Goal: Task Accomplishment & Management: Use online tool/utility

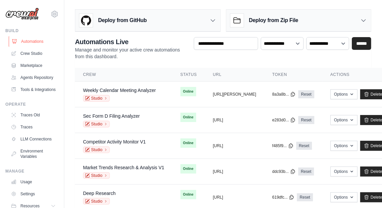
click at [31, 39] on link "Automations" at bounding box center [34, 41] width 51 height 11
click at [212, 23] on icon at bounding box center [212, 20] width 7 height 7
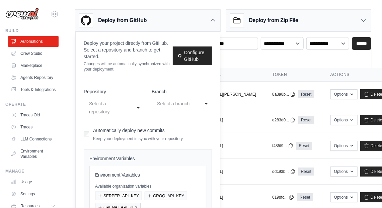
click at [305, 21] on div "Deploy from Zip File" at bounding box center [298, 21] width 145 height 22
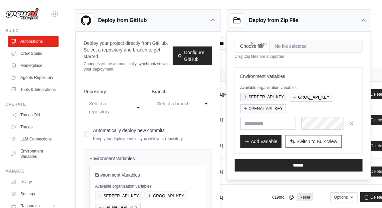
scroll to position [3, 0]
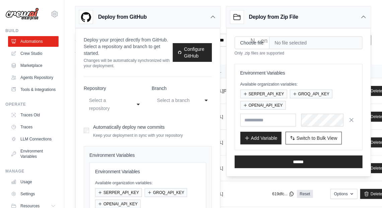
click at [305, 13] on div "Deploy from Zip File" at bounding box center [298, 17] width 145 height 22
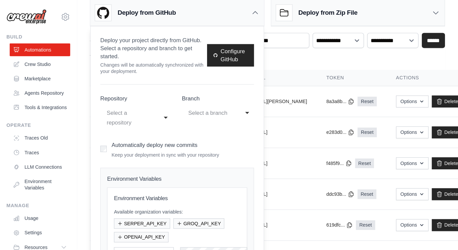
scroll to position [10, 0]
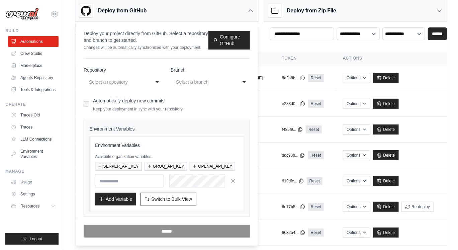
click at [305, 5] on div "Deploy from Zip File" at bounding box center [355, 11] width 183 height 22
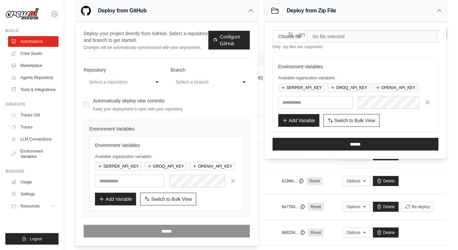
click at [252, 11] on icon at bounding box center [250, 10] width 7 height 7
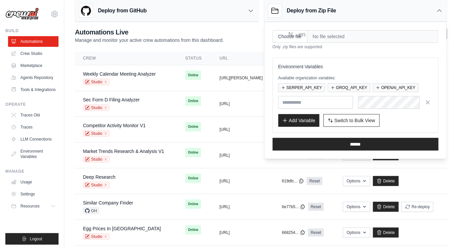
click at [233, 38] on div "**********" at bounding box center [261, 35] width 372 height 16
click at [258, 42] on div "**********" at bounding box center [261, 35] width 372 height 16
click at [305, 13] on div "Deploy from Zip File" at bounding box center [355, 11] width 183 height 22
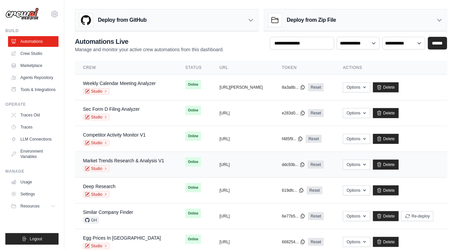
scroll to position [0, 0]
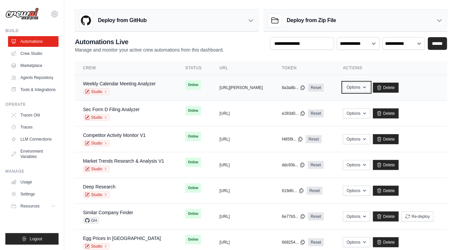
click at [305, 87] on icon "button" at bounding box center [364, 88] width 3 height 2
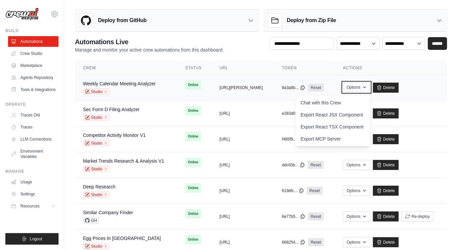
click at [305, 87] on icon "button" at bounding box center [364, 87] width 5 height 5
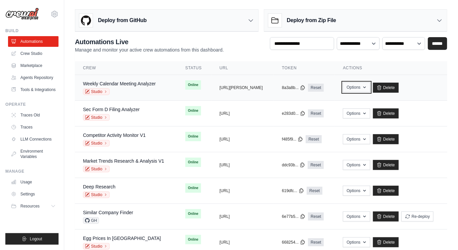
click at [305, 84] on button "Options" at bounding box center [356, 87] width 27 height 10
